Goal: Find specific page/section: Find specific page/section

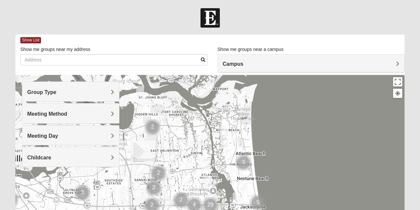
click at [95, 91] on h4 "Group Type" at bounding box center [70, 92] width 87 height 6
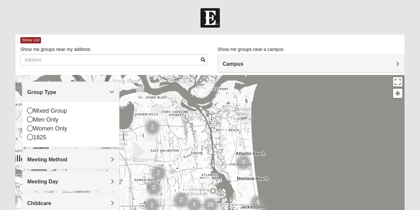
click at [31, 136] on icon at bounding box center [30, 137] width 6 height 6
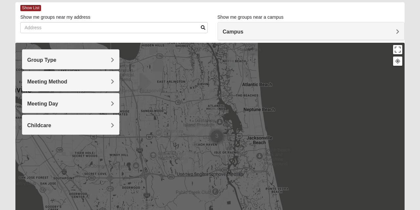
scroll to position [33, 0]
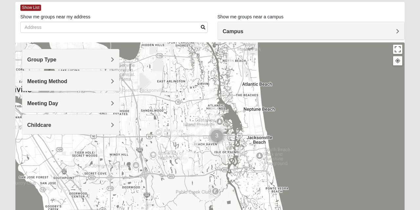
click at [58, 102] on span "Meeting Day" at bounding box center [42, 103] width 31 height 6
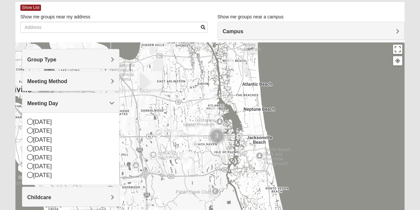
click at [30, 136] on icon at bounding box center [30, 139] width 6 height 6
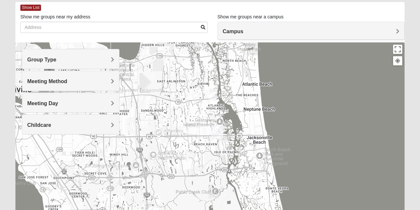
click at [74, 104] on h4 "Meeting Day" at bounding box center [70, 103] width 87 height 6
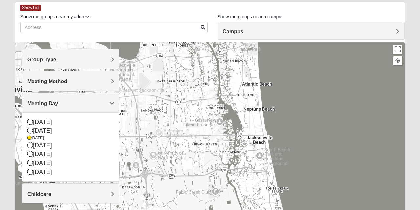
click at [33, 128] on div "[DATE]" at bounding box center [70, 130] width 87 height 9
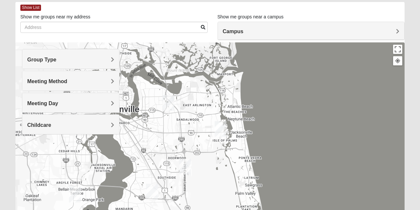
click at [182, 168] on img "Baymeadows" at bounding box center [185, 166] width 17 height 21
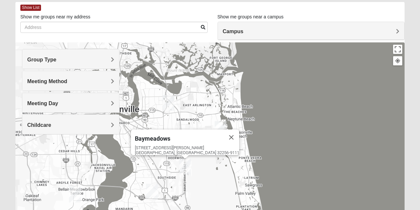
click at [224, 132] on button "Close" at bounding box center [232, 137] width 16 height 16
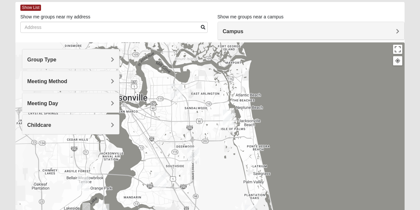
click at [98, 57] on h4 "Group Type" at bounding box center [70, 59] width 87 height 6
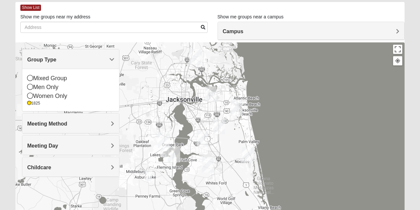
click at [148, 171] on img "1825 Mixed Fennell 32043" at bounding box center [148, 175] width 13 height 16
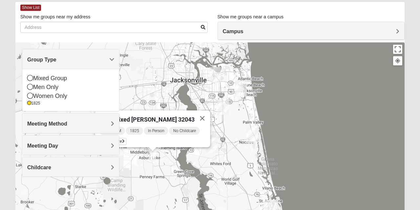
click at [203, 115] on button "Close" at bounding box center [203, 118] width 16 height 16
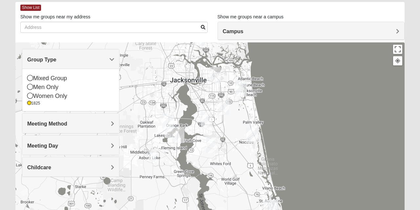
click at [171, 132] on img "Fleming Island" at bounding box center [178, 134] width 17 height 21
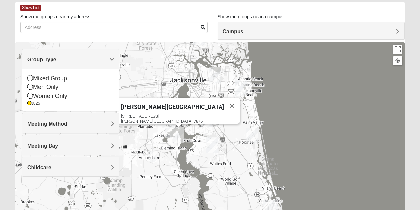
click at [224, 99] on button "Close" at bounding box center [232, 106] width 16 height 16
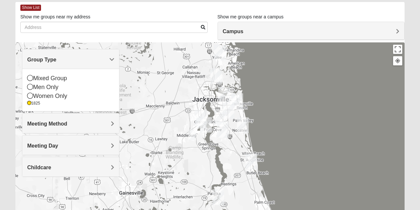
click at [33, 105] on div "1825" at bounding box center [70, 103] width 87 height 6
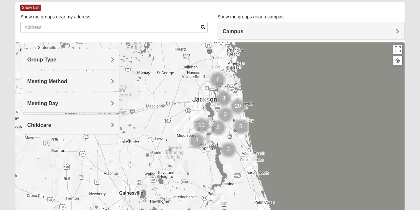
click at [33, 105] on span "Meeting Day" at bounding box center [42, 103] width 31 height 6
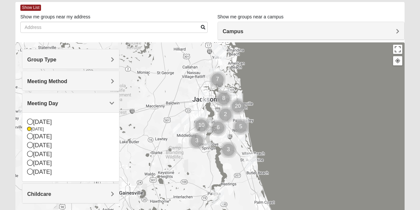
click at [60, 83] on span "Meeting Method" at bounding box center [47, 81] width 40 height 6
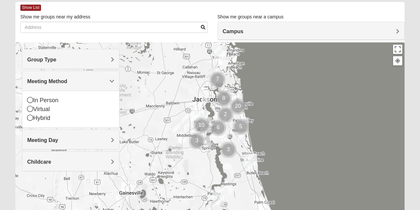
click at [33, 102] on div "In Person" at bounding box center [70, 100] width 87 height 9
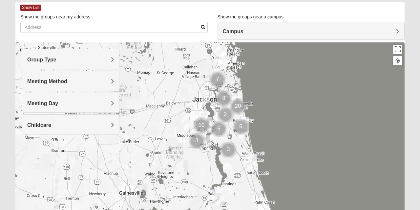
click at [73, 59] on h4 "Group Type" at bounding box center [70, 59] width 87 height 6
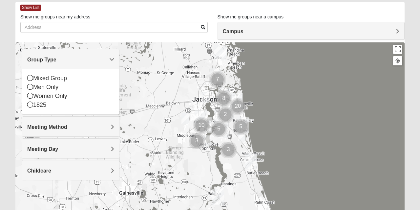
click at [32, 104] on icon at bounding box center [30, 104] width 6 height 6
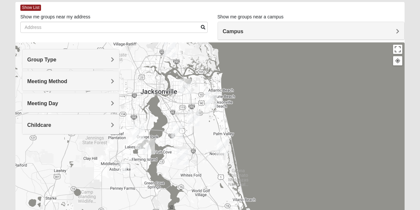
click at [212, 96] on img "San Pablo" at bounding box center [211, 99] width 17 height 21
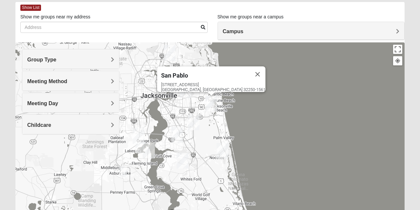
click at [212, 82] on div "[STREET_ADDRESS]" at bounding box center [213, 87] width 104 height 10
click at [209, 84] on div "[STREET_ADDRESS]" at bounding box center [213, 87] width 104 height 10
click at [212, 99] on img "San Pablo" at bounding box center [211, 103] width 17 height 21
click at [211, 87] on div "[STREET_ADDRESS]" at bounding box center [213, 87] width 104 height 10
